Goal: Entertainment & Leisure: Consume media (video, audio)

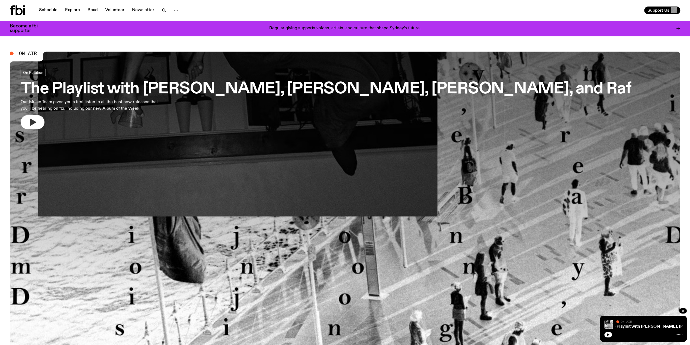
click at [32, 124] on icon "button" at bounding box center [33, 122] width 6 height 7
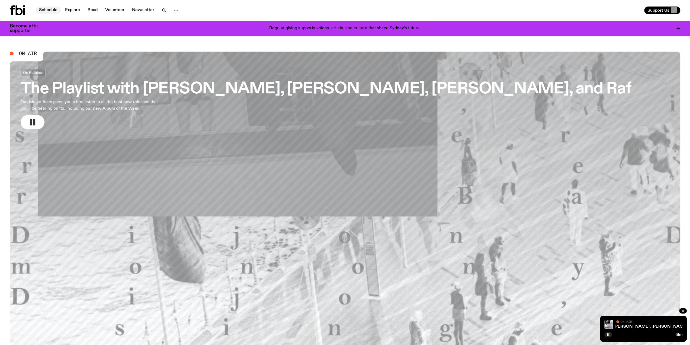
click at [46, 9] on link "Schedule" at bounding box center [48, 11] width 25 height 8
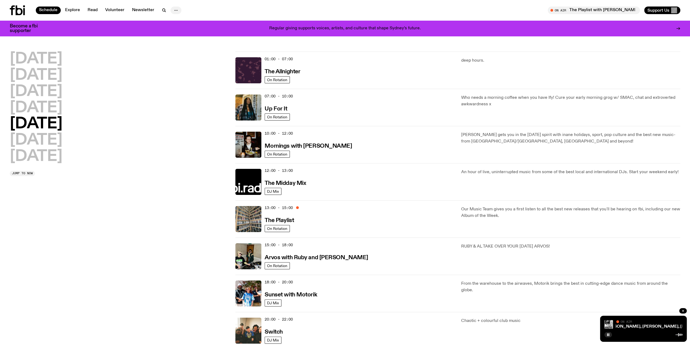
click at [174, 8] on icon "button" at bounding box center [176, 10] width 7 height 7
click at [39, 59] on h2 "Monday" at bounding box center [36, 59] width 53 height 15
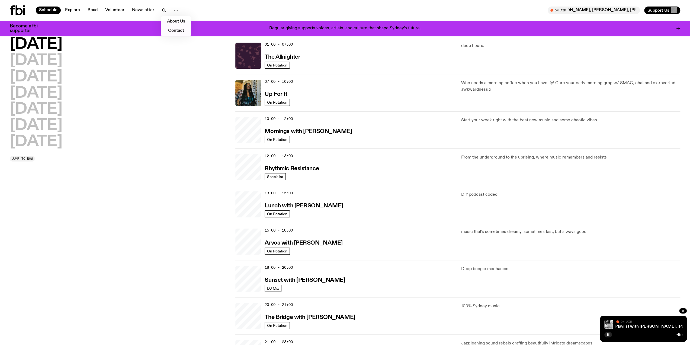
scroll to position [15, 0]
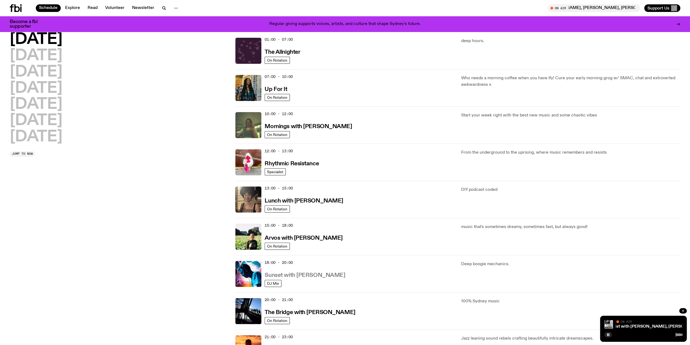
click at [316, 272] on h3 "Sunset with [PERSON_NAME]" at bounding box center [305, 275] width 81 height 6
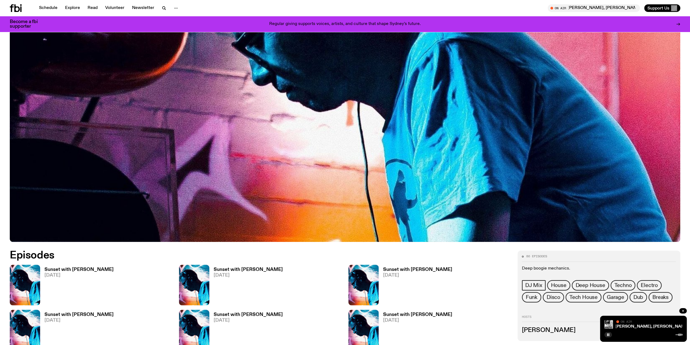
scroll to position [393, 0]
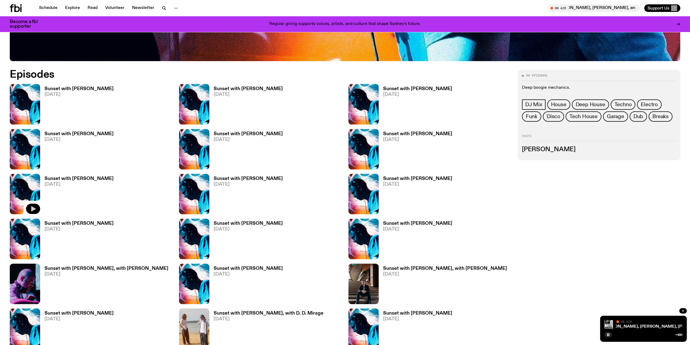
click at [34, 209] on icon "button" at bounding box center [33, 208] width 5 height 5
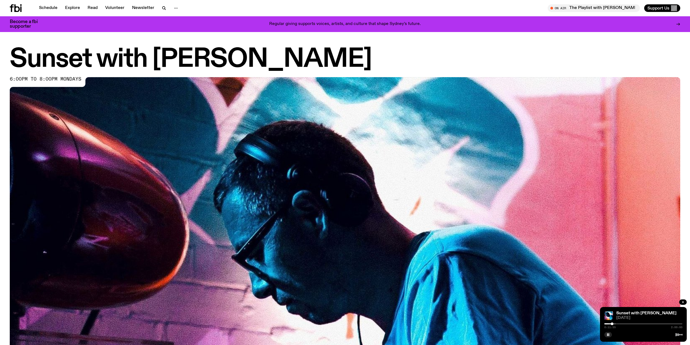
scroll to position [393, 0]
